Goal: Answer question/provide support: Share knowledge or assist other users

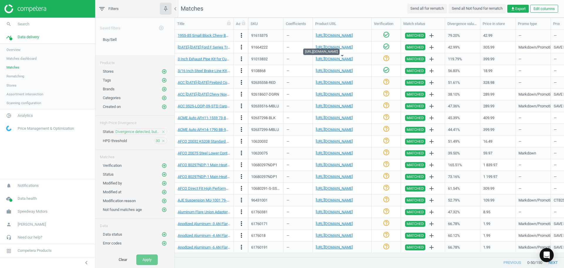
scroll to position [218, 385]
click at [323, 4] on nav "Matches Send all for rematch Send all Not found for rematch get_app Export Edit…" at bounding box center [369, 9] width 389 height 18
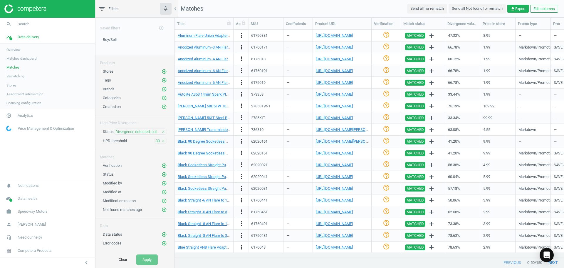
scroll to position [0, 0]
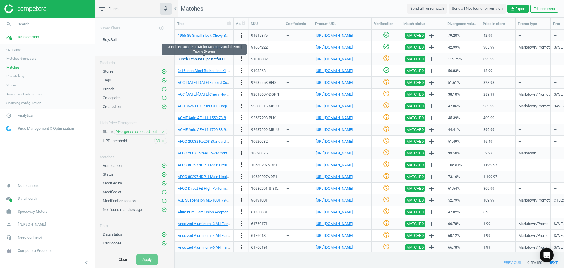
click at [219, 59] on link "3 Inch Exhaust Pipe Kit for Custom Mandrel Bent Tubing System" at bounding box center [231, 59] width 106 height 4
click at [335, 60] on link "[URL][DOMAIN_NAME]" at bounding box center [334, 59] width 37 height 4
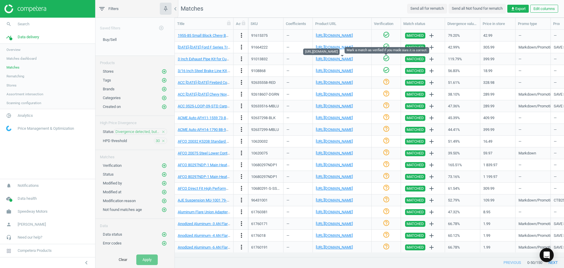
click at [384, 59] on icon "check_circle_outline" at bounding box center [386, 58] width 7 height 7
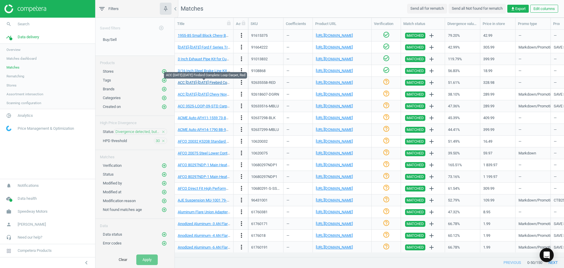
click at [204, 82] on link "ACC [DATE]-[DATE] Firebird Complete Loop Carpet, Red" at bounding box center [223, 82] width 90 height 4
click at [343, 82] on link "[URL][DOMAIN_NAME]" at bounding box center [334, 82] width 37 height 4
click at [218, 79] on div "ACC [DATE]-[DATE] Firebird Complete Loop Carpet, Red" at bounding box center [204, 82] width 53 height 10
click at [218, 81] on link "ACC [DATE]-[DATE] Firebird Complete Loop Carpet, Red" at bounding box center [223, 82] width 90 height 4
click at [329, 84] on link "[URL][DOMAIN_NAME]" at bounding box center [334, 82] width 37 height 4
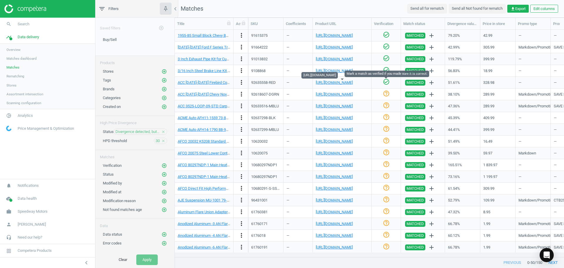
click at [386, 83] on icon "check_circle_outline" at bounding box center [386, 81] width 7 height 7
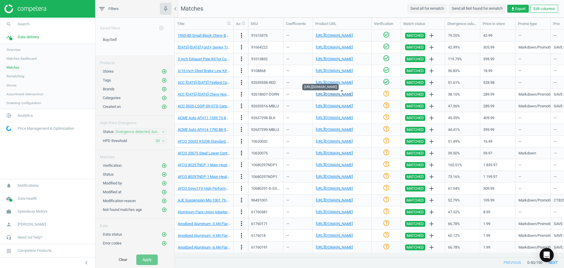
click at [334, 94] on link "[URL][DOMAIN_NAME]" at bounding box center [334, 94] width 37 height 4
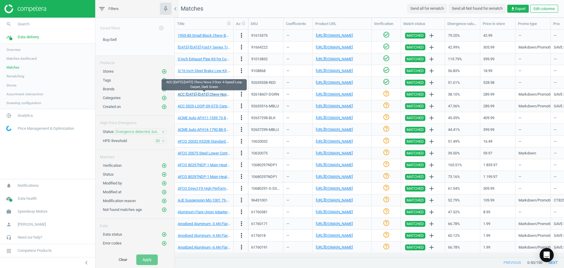
click at [212, 93] on link "ACC [DATE]-[DATE] Chevy Nova 2-Door 4-Speed Loop Carpet, Dark Green" at bounding box center [237, 94] width 119 height 4
click at [384, 95] on icon "check_circle_outline" at bounding box center [386, 93] width 7 height 7
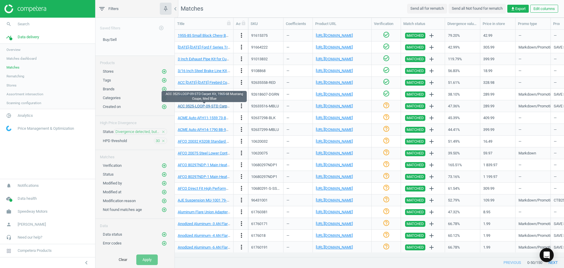
click at [209, 105] on link "ACC 3525-LOOP-09-STD Carpet Kit, 1965-68 Mustang Coupe, Med Blue" at bounding box center [237, 106] width 118 height 4
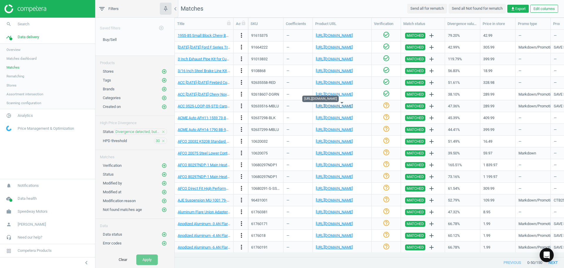
click at [336, 106] on link "[URL][DOMAIN_NAME]" at bounding box center [334, 106] width 37 height 4
click at [386, 107] on icon "check_circle_outline" at bounding box center [386, 105] width 7 height 7
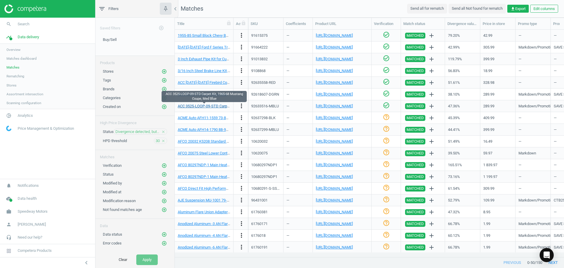
click at [209, 108] on link "ACC 3525-LOOP-09-STD Carpet Kit, 1965-68 Mustang Coupe, Med Blue" at bounding box center [237, 106] width 118 height 4
click at [333, 108] on link "[URL][DOMAIN_NAME]" at bounding box center [334, 106] width 37 height 4
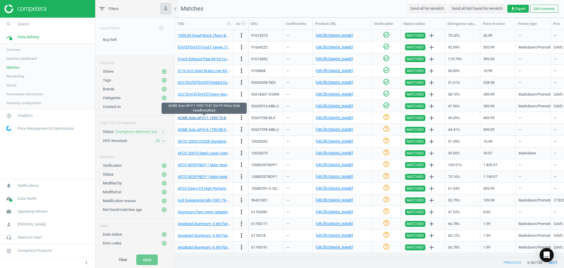
click at [206, 117] on link "ACME Auto AFH11-1559 73-87 GM PU Retro Style Headliner,Black" at bounding box center [232, 117] width 108 height 4
click at [219, 119] on link "ACME Auto AFH11-1559 73-87 GM PU Retro Style Headliner,Black" at bounding box center [232, 117] width 108 height 4
click at [331, 115] on link "[URL][DOMAIN_NAME]" at bounding box center [334, 117] width 37 height 4
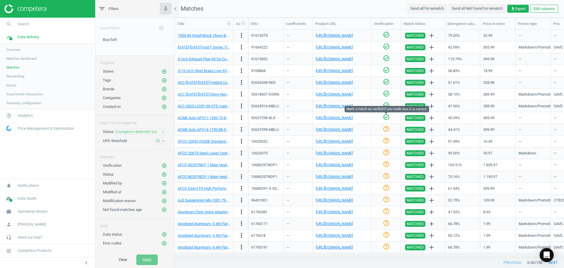
click at [388, 118] on icon "check_circle_outline" at bounding box center [386, 116] width 7 height 7
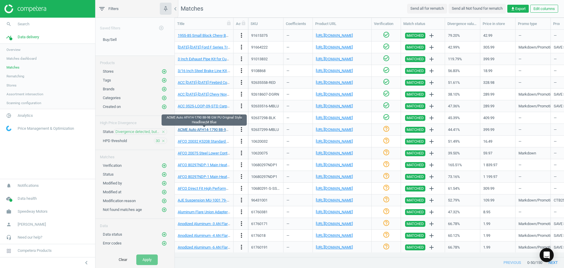
click at [209, 130] on link "ACME Auto AFH14-1790 88-98 GM PU Original Style Headliner,M Blue" at bounding box center [235, 129] width 114 height 4
click at [346, 128] on link "[URL][DOMAIN_NAME]" at bounding box center [334, 129] width 37 height 4
click at [387, 130] on icon "help_outline" at bounding box center [386, 128] width 7 height 7
click at [328, 142] on link "[URL][DOMAIN_NAME]" at bounding box center [334, 141] width 37 height 4
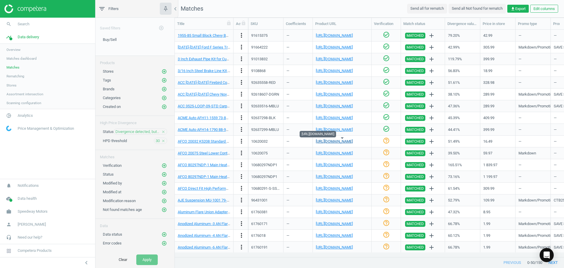
click at [333, 141] on link "[URL][DOMAIN_NAME]" at bounding box center [334, 141] width 37 height 4
click at [216, 138] on div "AFCO 20032 K5208 Standard GM Upper Ball Joint" at bounding box center [204, 141] width 53 height 10
click at [216, 140] on link "AFCO 20032 K5208 Standard GM Upper Ball Joint" at bounding box center [218, 141] width 81 height 4
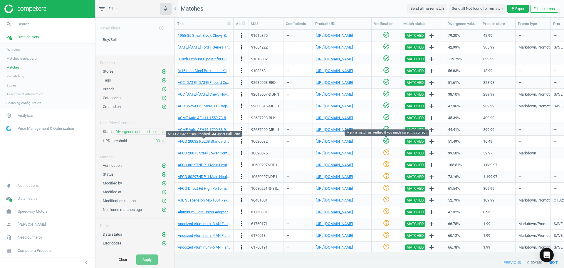
click at [387, 141] on icon "check_circle_outline" at bounding box center [386, 140] width 7 height 7
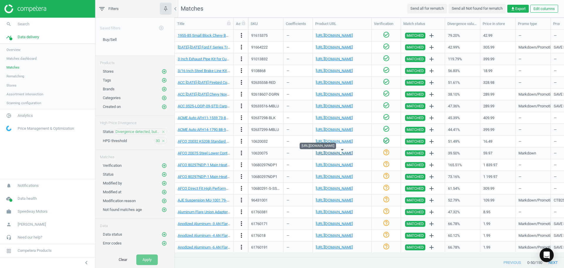
click at [337, 154] on link "[URL][DOMAIN_NAME]" at bounding box center [334, 153] width 37 height 4
click at [387, 153] on icon "help_outline" at bounding box center [386, 152] width 7 height 7
click at [385, 166] on icon "check_circle_outline" at bounding box center [386, 163] width 7 height 7
click at [350, 165] on link "[URL][DOMAIN_NAME]" at bounding box center [334, 164] width 37 height 4
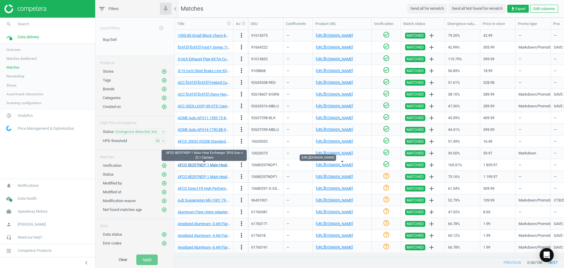
click at [207, 162] on link "AFCO 80297NDP-1 Main Heat Exchanger 2016 Gen 6 ZL1 Camaro" at bounding box center [232, 164] width 108 height 4
click at [335, 166] on link "[URL][DOMAIN_NAME]" at bounding box center [334, 164] width 37 height 4
click at [202, 165] on link "AFCO 80297NDP-1 Main Heat Exchanger 2016 Gen 6 ZL1 Camaro" at bounding box center [232, 164] width 108 height 4
click at [340, 177] on link "[URL][DOMAIN_NAME]" at bounding box center [334, 176] width 37 height 4
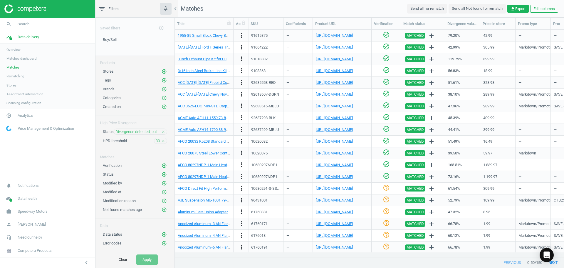
click at [385, 175] on icon "check_circle_outline" at bounding box center [386, 175] width 7 height 7
click at [209, 188] on link "AFCO Direct Fit High Performance Radiator, [DATE]-[DATE] Mustang" at bounding box center [233, 188] width 111 height 4
click at [331, 192] on div "[URL][DOMAIN_NAME]" at bounding box center [342, 188] width 53 height 10
click at [331, 187] on link "[URL][DOMAIN_NAME]" at bounding box center [334, 188] width 37 height 4
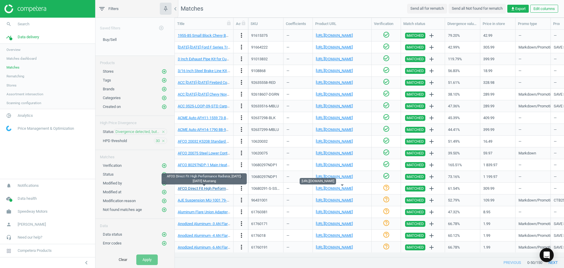
click at [215, 187] on link "AFCO Direct Fit High Performance Radiator, [DATE]-[DATE] Mustang" at bounding box center [233, 188] width 111 height 4
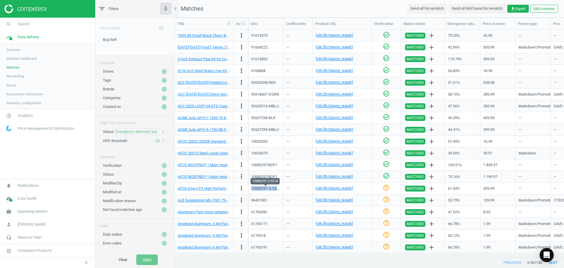
drag, startPoint x: 251, startPoint y: 189, endPoint x: 277, endPoint y: 189, distance: 25.3
click at [277, 189] on div "10680291-S-SS-N" at bounding box center [265, 188] width 29 height 5
copy div "10680291-S-SS"
click at [240, 188] on icon "more_vert" at bounding box center [241, 188] width 7 height 7
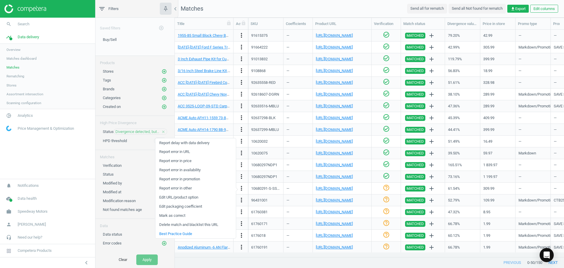
click at [191, 153] on link "Report error in URL" at bounding box center [195, 151] width 81 height 9
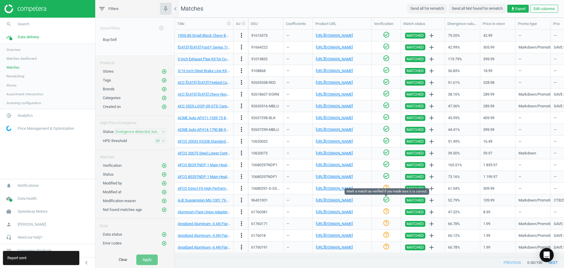
click at [385, 201] on icon "check_circle_outline" at bounding box center [386, 199] width 7 height 7
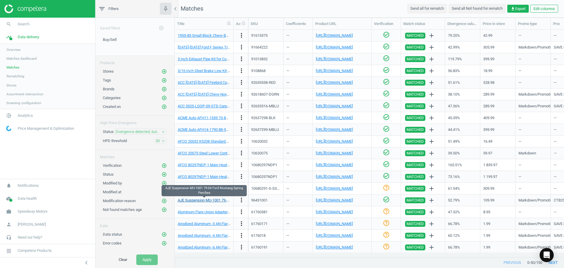
click at [212, 199] on link "AJE Suspension MU-1001 79-04 Ford Mustang Spring Perches" at bounding box center [229, 200] width 103 height 4
click at [353, 205] on div "[URL][DOMAIN_NAME]" at bounding box center [342, 200] width 59 height 12
click at [352, 203] on div "[URL][DOMAIN_NAME]" at bounding box center [342, 200] width 53 height 10
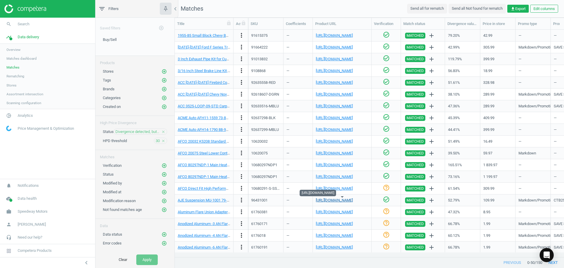
click at [351, 201] on link "[URL][DOMAIN_NAME]" at bounding box center [334, 200] width 37 height 4
click at [388, 200] on icon "help_outline" at bounding box center [386, 199] width 7 height 7
click at [242, 199] on icon "more_vert" at bounding box center [241, 199] width 7 height 7
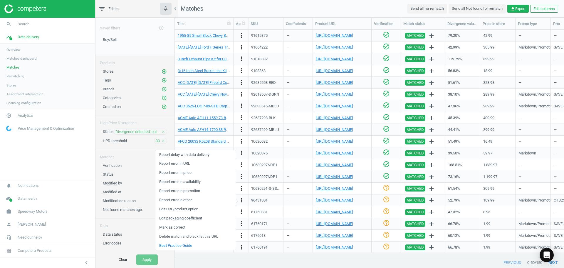
click at [190, 164] on link "Report error in URL" at bounding box center [195, 163] width 81 height 9
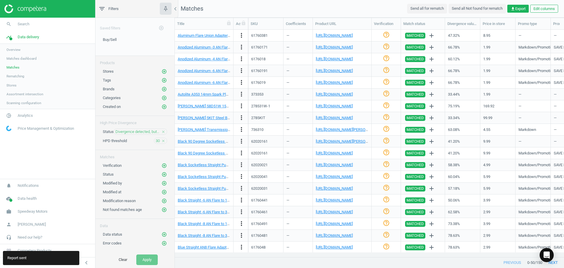
scroll to position [88, 0]
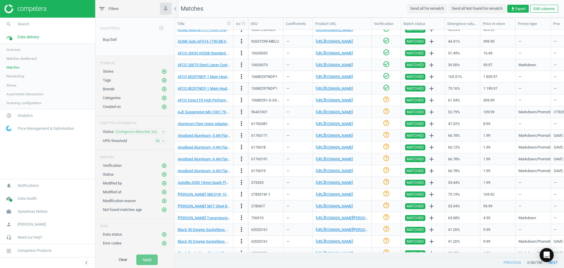
click at [3, 153] on nav "search Search timeline Data delivery Overview Matches dashboard Matches Rematch…" at bounding box center [47, 98] width 95 height 161
click at [44, 158] on nav "search Search timeline Data delivery Overview Matches dashboard Matches Rematch…" at bounding box center [47, 98] width 95 height 161
